Goal: Task Accomplishment & Management: Manage account settings

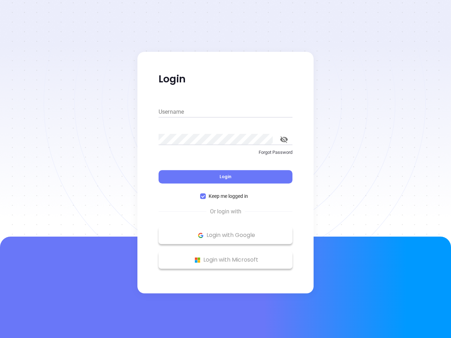
click at [226, 169] on div "Login" at bounding box center [226, 173] width 134 height 22
click at [226, 112] on input "Username" at bounding box center [226, 111] width 134 height 11
click at [284, 140] on icon "toggle password visibility" at bounding box center [284, 139] width 8 height 7
click at [226, 177] on span "Login" at bounding box center [226, 177] width 12 height 6
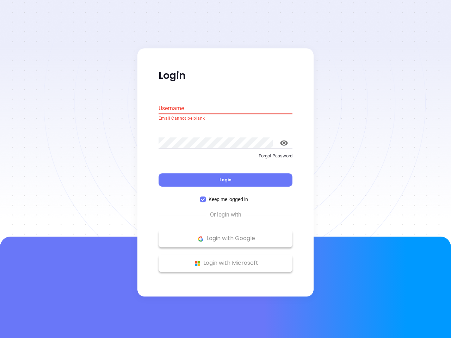
click at [226, 196] on span "Keep me logged in" at bounding box center [228, 200] width 45 height 8
click at [206, 197] on input "Keep me logged in" at bounding box center [203, 200] width 6 height 6
checkbox input "false"
click at [226, 235] on p "Login with Google" at bounding box center [225, 239] width 127 height 11
click at [226, 260] on p "Login with Microsoft" at bounding box center [225, 263] width 127 height 11
